Goal: Find specific page/section: Find specific page/section

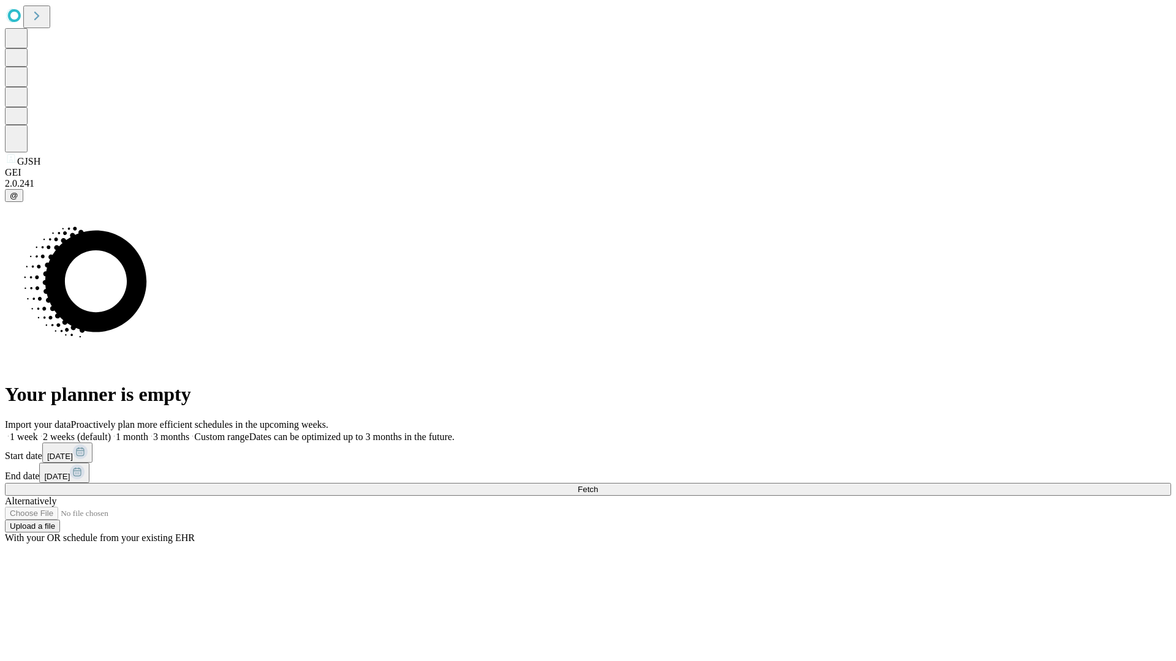
click at [598, 485] on span "Fetch" at bounding box center [587, 489] width 20 height 9
